Goal: Complete application form: Complete application form

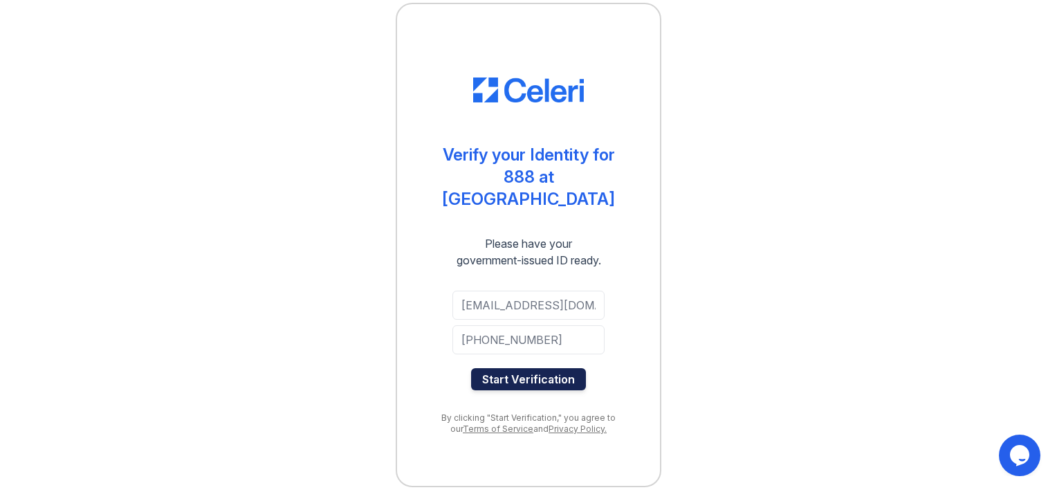
click at [545, 371] on button "Start Verification" at bounding box center [528, 379] width 115 height 22
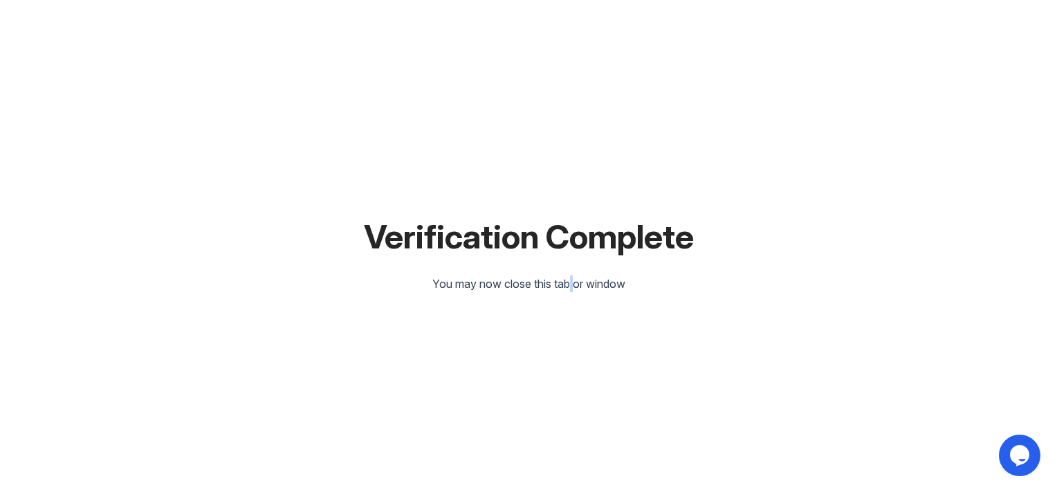
drag, startPoint x: 567, startPoint y: 347, endPoint x: 563, endPoint y: 340, distance: 7.5
click at [567, 346] on div "Verification Complete You may now close this tab or window" at bounding box center [528, 245] width 1013 height 490
drag, startPoint x: 563, startPoint y: 340, endPoint x: 526, endPoint y: 286, distance: 65.8
click at [526, 286] on div "You may now close this tab or window" at bounding box center [528, 283] width 193 height 17
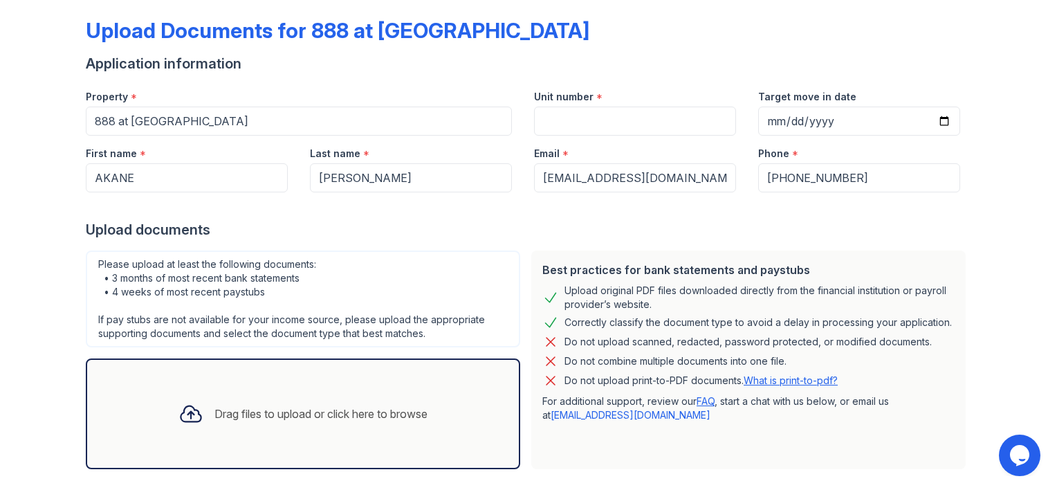
scroll to position [126, 0]
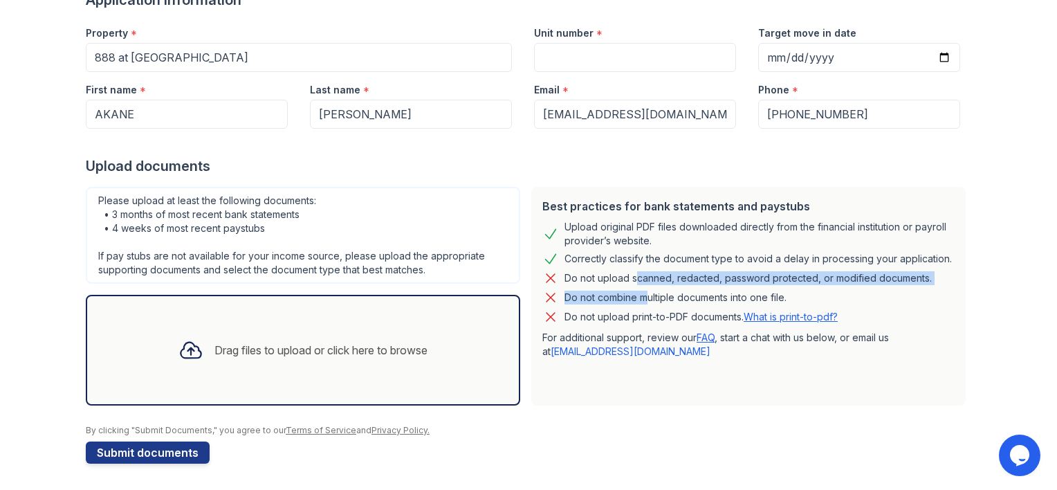
drag, startPoint x: 628, startPoint y: 282, endPoint x: 638, endPoint y: 302, distance: 21.7
click at [638, 302] on div "Best practices for bank statements and paystubs Upload original PDF files downl…" at bounding box center [748, 296] width 434 height 219
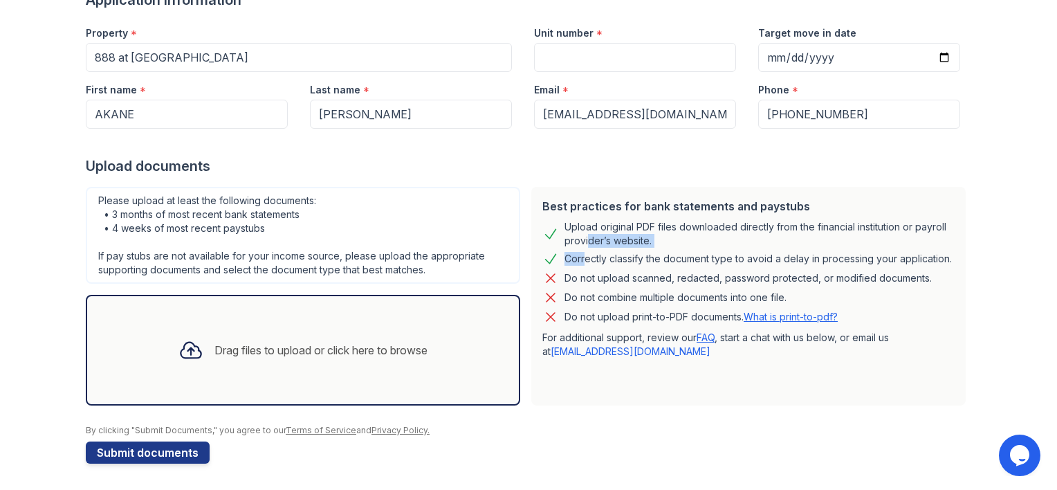
drag, startPoint x: 578, startPoint y: 237, endPoint x: 576, endPoint y: 265, distance: 28.4
click at [576, 265] on div "Best practices for bank statements and paystubs Upload original PDF files downl…" at bounding box center [748, 296] width 434 height 219
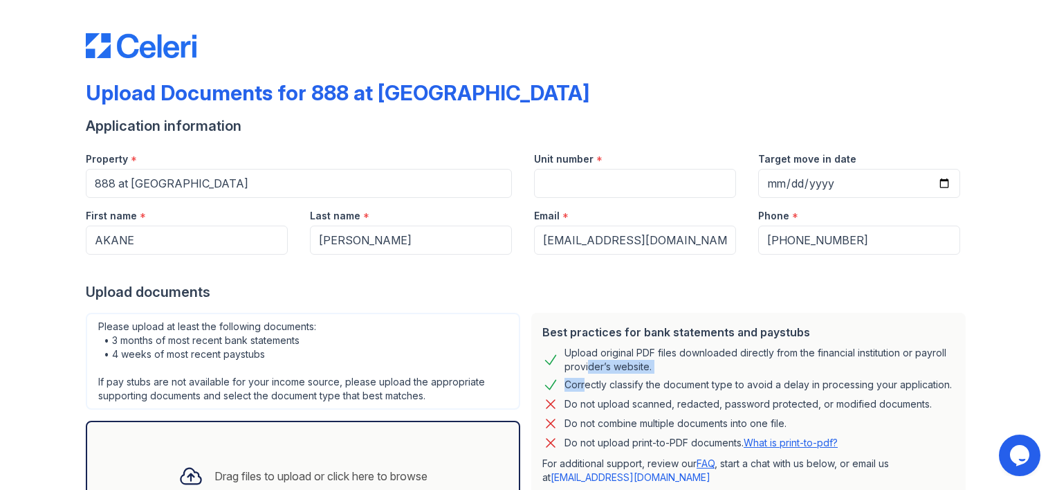
scroll to position [69, 0]
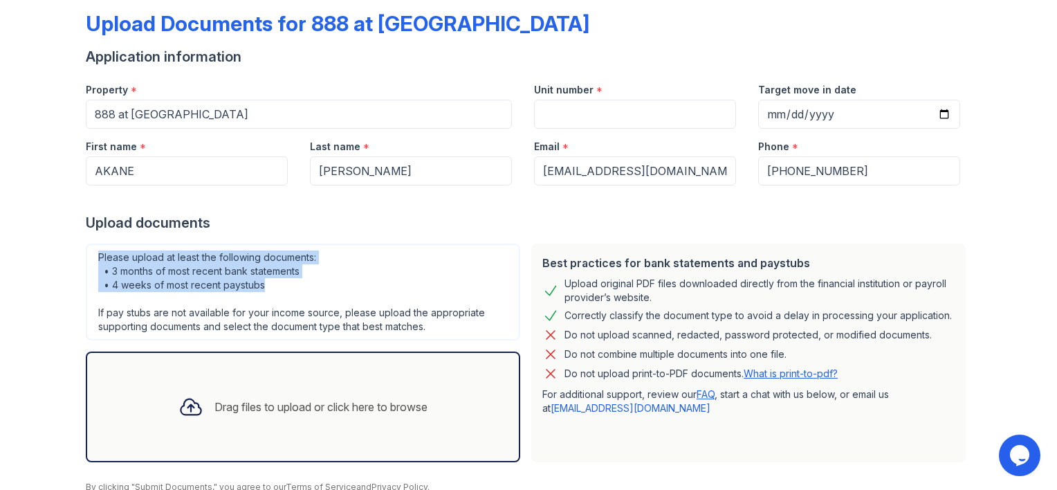
drag, startPoint x: 235, startPoint y: 282, endPoint x: 84, endPoint y: 243, distance: 155.7
click at [86, 243] on div "Please upload at least the following documents: • 3 months of most recent bank …" at bounding box center [303, 291] width 434 height 97
drag, startPoint x: 84, startPoint y: 243, endPoint x: 129, endPoint y: 268, distance: 51.1
copy div "Please upload at least the following documents: • 3 months of most recent bank …"
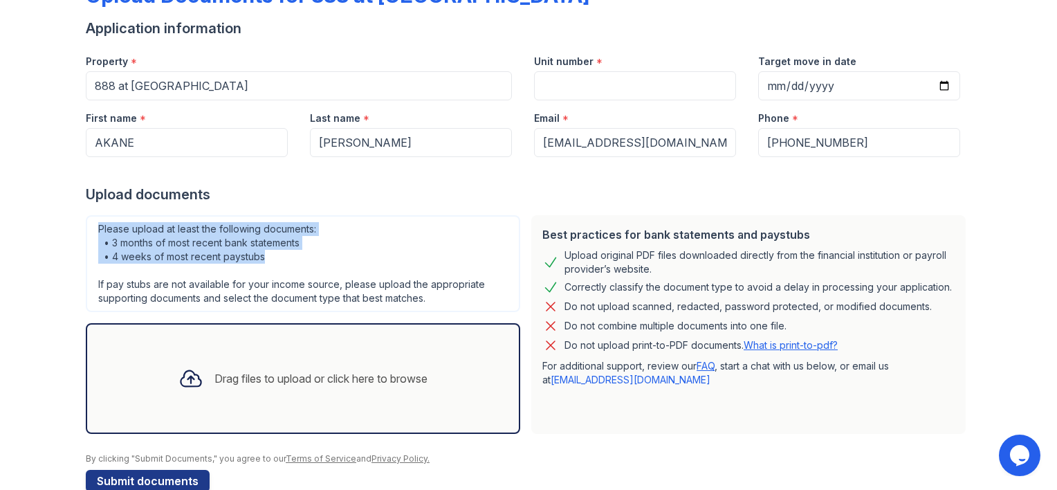
scroll to position [126, 0]
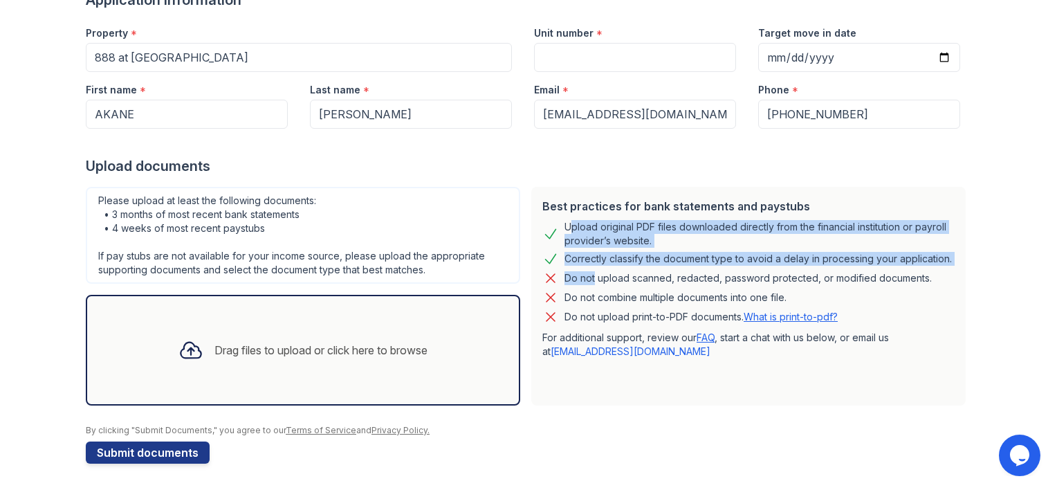
drag, startPoint x: 561, startPoint y: 223, endPoint x: 586, endPoint y: 272, distance: 55.1
click at [586, 272] on div "Best practices for bank statements and paystubs Upload original PDF files downl…" at bounding box center [748, 296] width 434 height 219
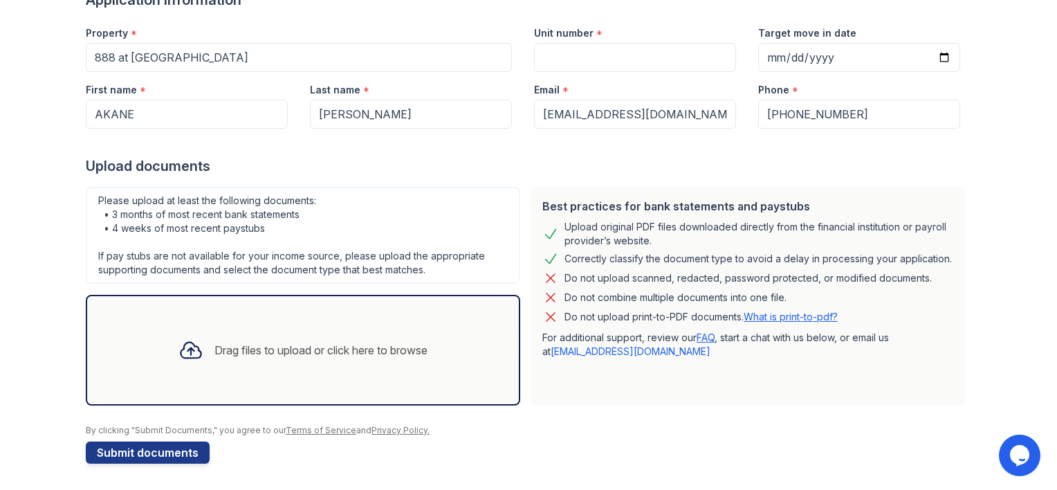
drag, startPoint x: 586, startPoint y: 272, endPoint x: 548, endPoint y: 211, distance: 71.4
click at [551, 212] on div "Best practices for bank statements and paystubs" at bounding box center [748, 206] width 412 height 17
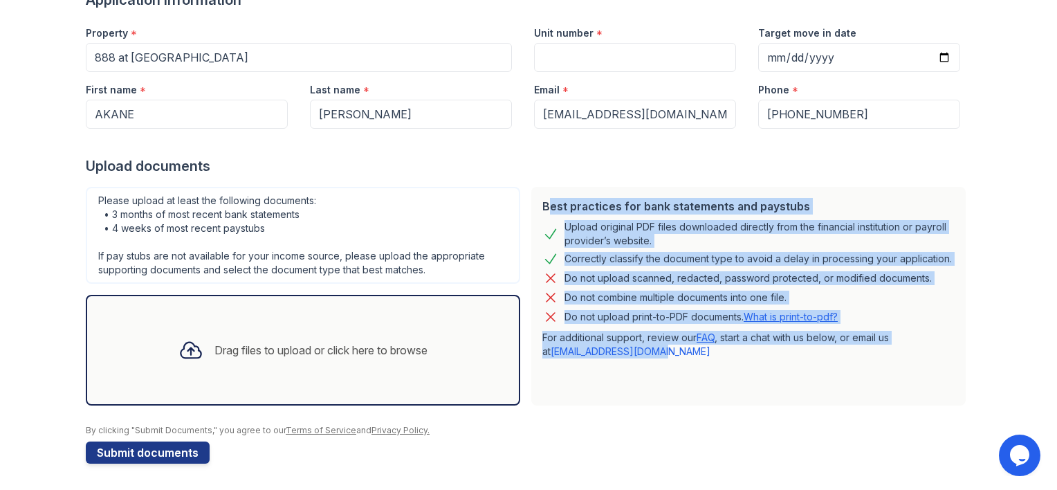
drag, startPoint x: 535, startPoint y: 203, endPoint x: 708, endPoint y: 362, distance: 235.5
click at [708, 362] on div "Best practices for bank statements and paystubs Upload original PDF files downl…" at bounding box center [748, 296] width 434 height 219
copy div "Best practices for bank statements and paystubs Upload original PDF files downl…"
click at [629, 251] on div "Correctly classify the document type to avoid a delay in processing your applic…" at bounding box center [757, 258] width 387 height 17
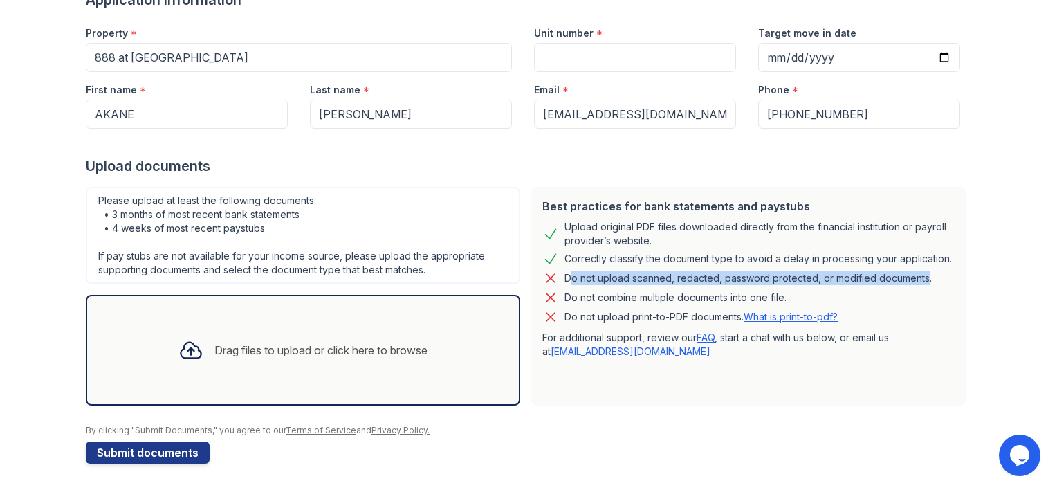
drag, startPoint x: 558, startPoint y: 279, endPoint x: 916, endPoint y: 285, distance: 358.3
click at [916, 285] on div "Do not upload scanned, redacted, password protected, or modified documents." at bounding box center [748, 278] width 412 height 17
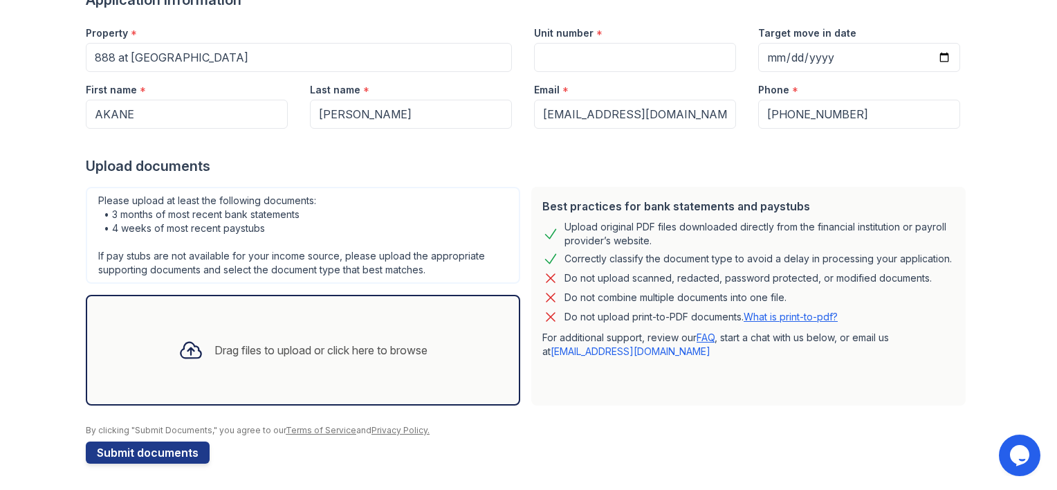
click at [623, 298] on div "Do not combine multiple documents into one file." at bounding box center [675, 297] width 222 height 17
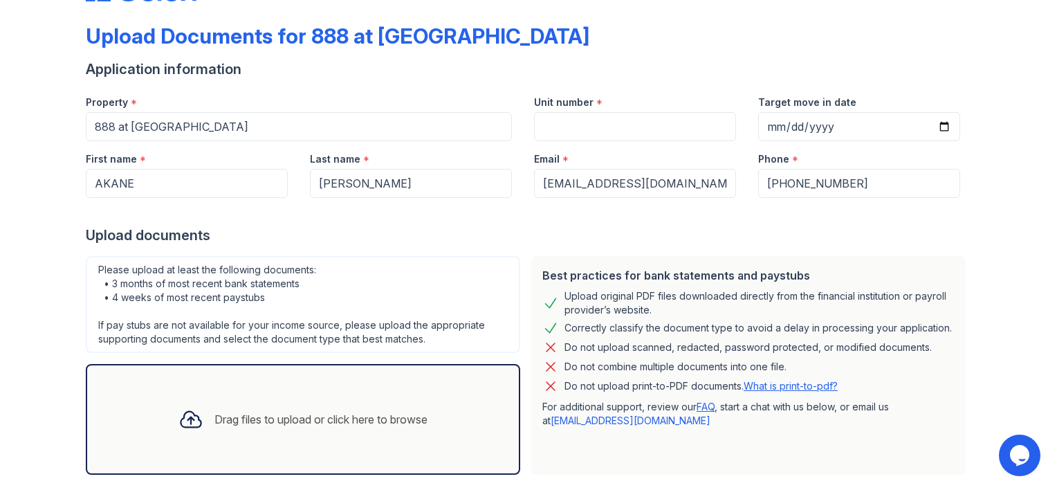
scroll to position [0, 0]
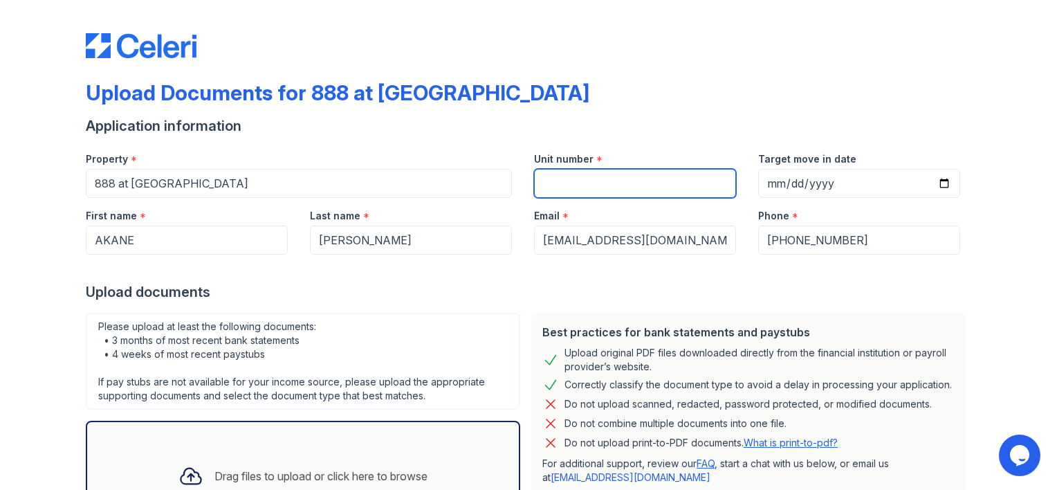
click at [590, 191] on input "Unit number" at bounding box center [635, 183] width 202 height 29
